Goal: Navigation & Orientation: Find specific page/section

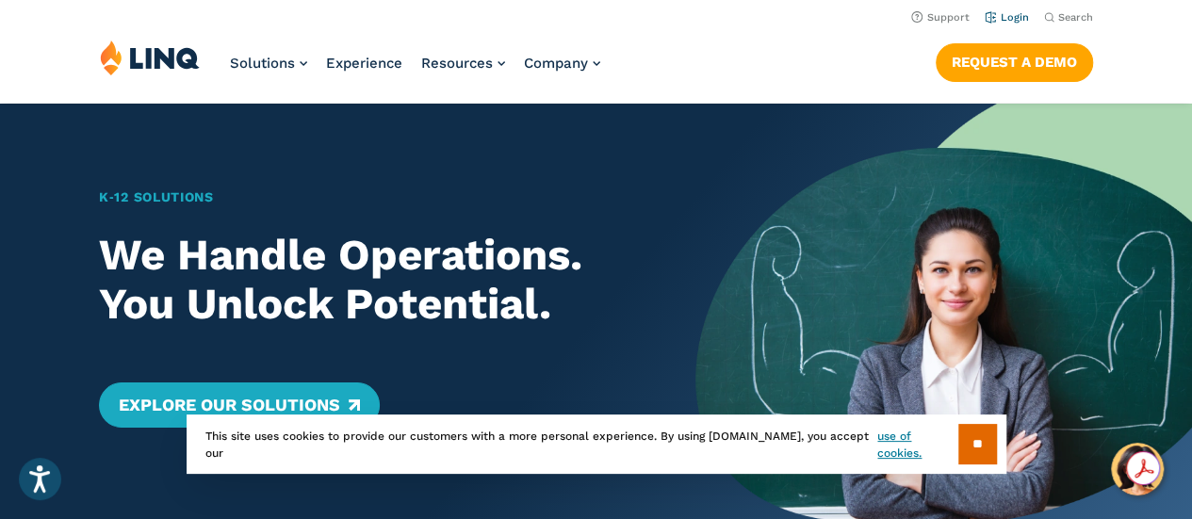
click at [1014, 18] on link "Login" at bounding box center [1007, 17] width 44 height 12
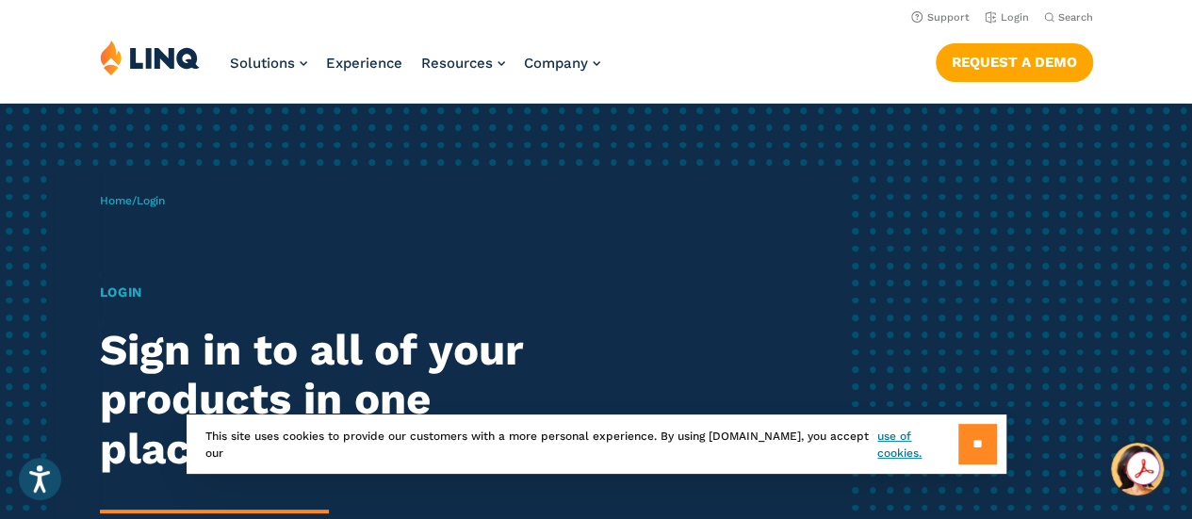
click at [977, 439] on input "**" at bounding box center [977, 444] width 39 height 41
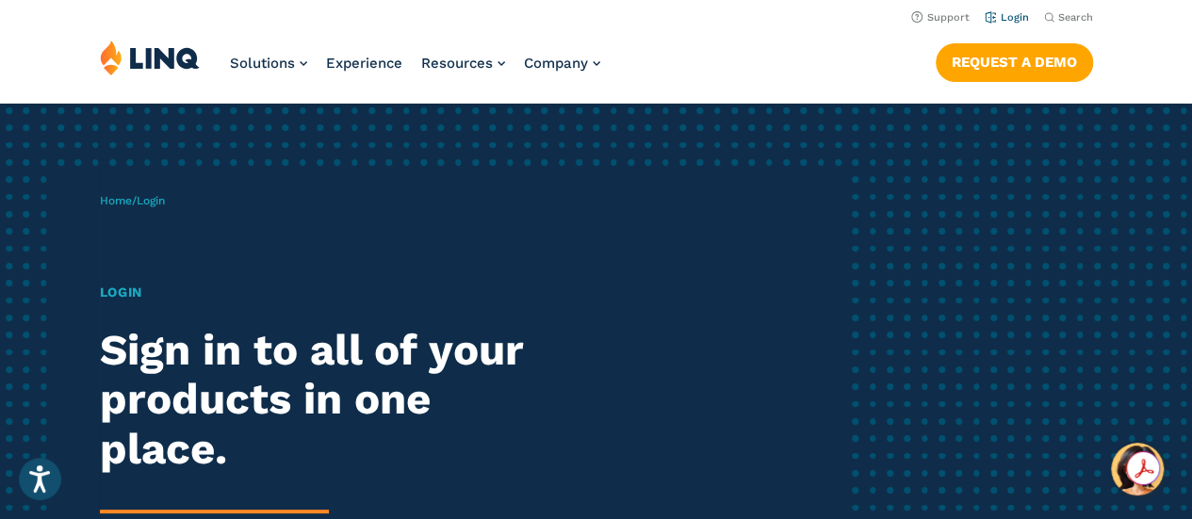
click at [1004, 19] on link "Login" at bounding box center [1007, 17] width 44 height 12
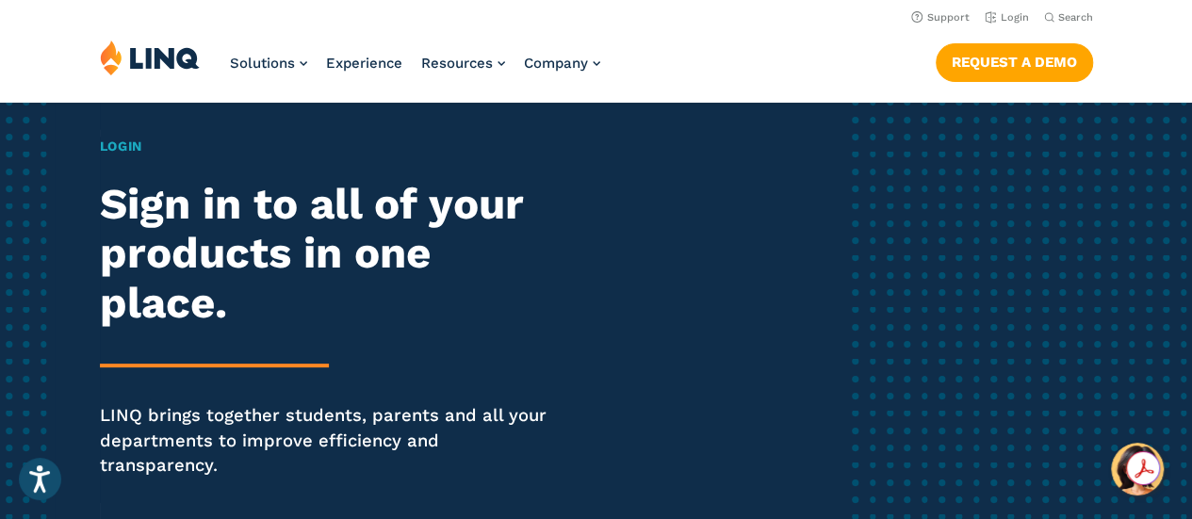
scroll to position [28, 0]
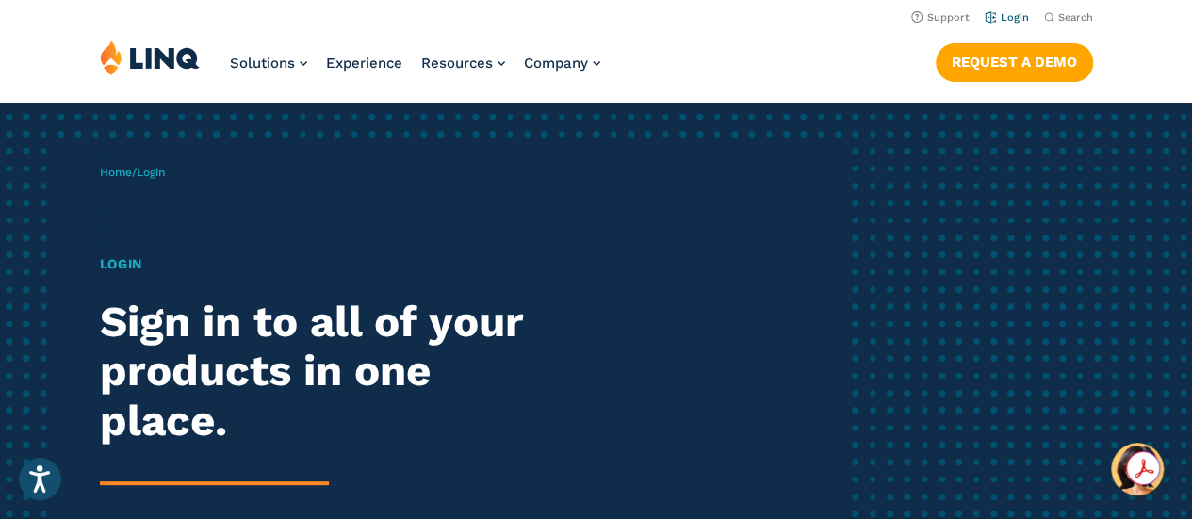
click at [1001, 20] on link "Login" at bounding box center [1007, 17] width 44 height 12
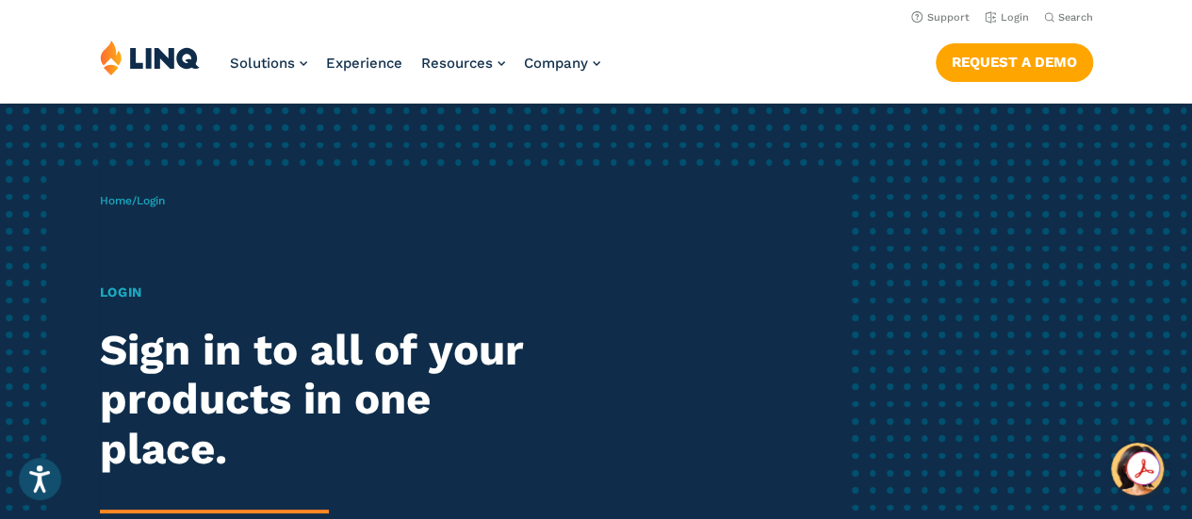
click at [122, 252] on div "Home / Login Login Sign in to all of your products in one place. LINQ brings to…" at bounding box center [472, 435] width 745 height 530
click at [119, 286] on h1 "Login" at bounding box center [329, 293] width 459 height 20
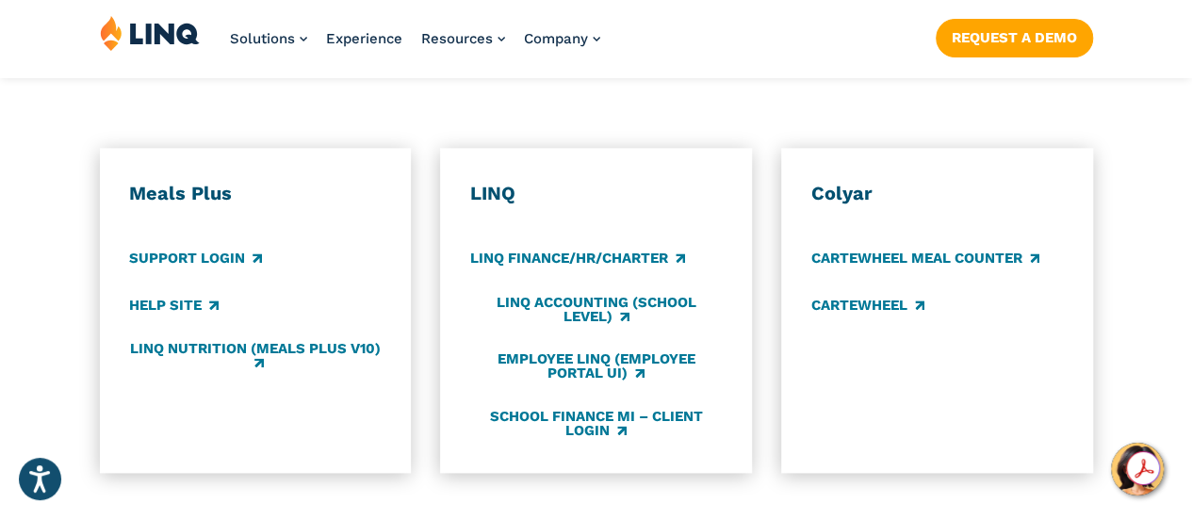
scroll to position [1031, 0]
drag, startPoint x: 749, startPoint y: 361, endPoint x: 96, endPoint y: 193, distance: 674.2
click at [96, 193] on div "Meals Plus Support Login Help Site LINQ Nutrition (Meals Plus v10) LINQ LINQ Fi…" at bounding box center [596, 309] width 1192 height 325
click at [186, 181] on h3 "Meals Plus" at bounding box center [255, 193] width 252 height 24
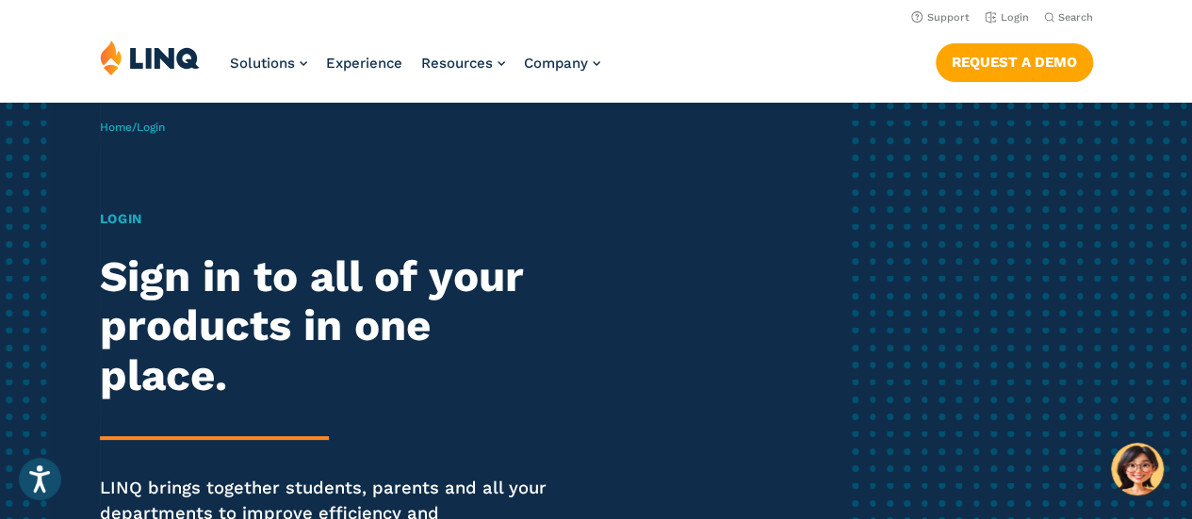
scroll to position [72, 0]
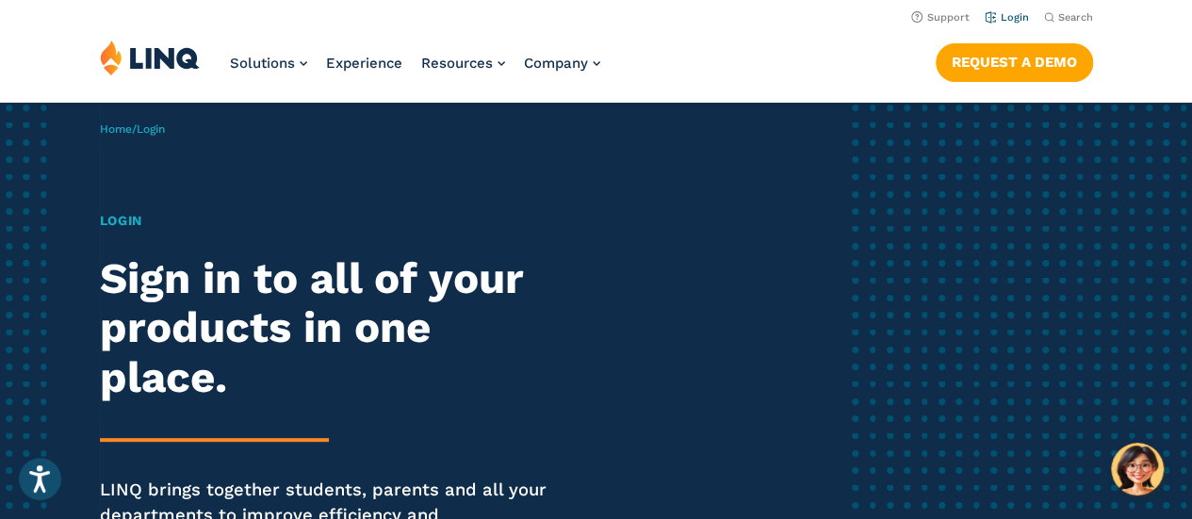
click at [1016, 18] on link "Login" at bounding box center [1007, 17] width 44 height 12
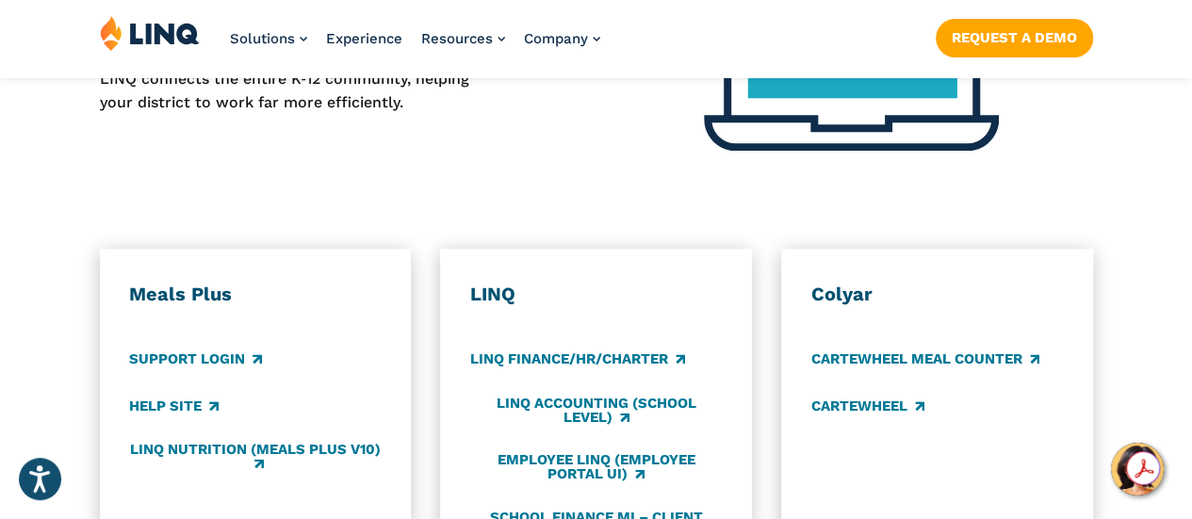
scroll to position [931, 0]
